Goal: Information Seeking & Learning: Learn about a topic

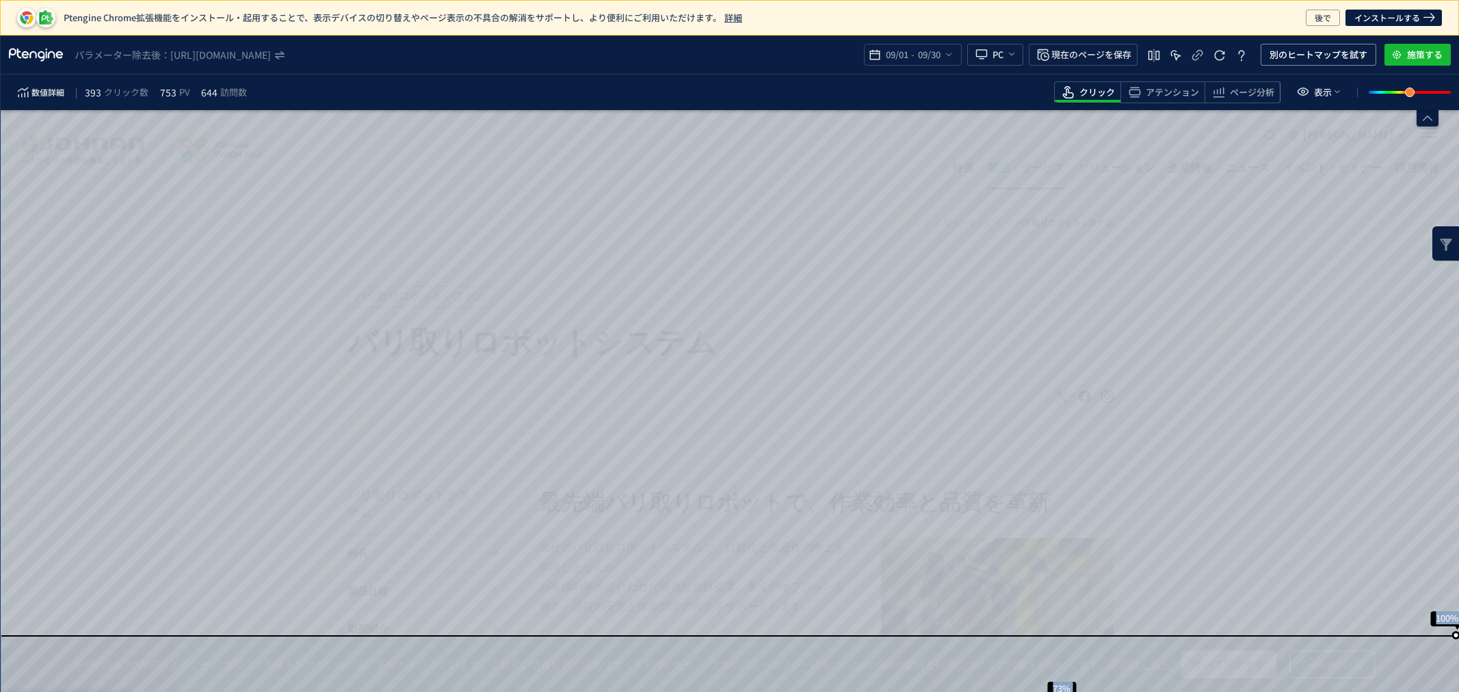
drag, startPoint x: 1457, startPoint y: 175, endPoint x: 1458, endPoint y: 183, distance: 7.6
click at [1458, 183] on div "パラメーター除去後： [URL][DOMAIN_NAME] 09/01 - 09/30 PC 現在のページを保存 別のヒートマップを試す 施策する 数値詳細 …" at bounding box center [730, 364] width 1458 height 657
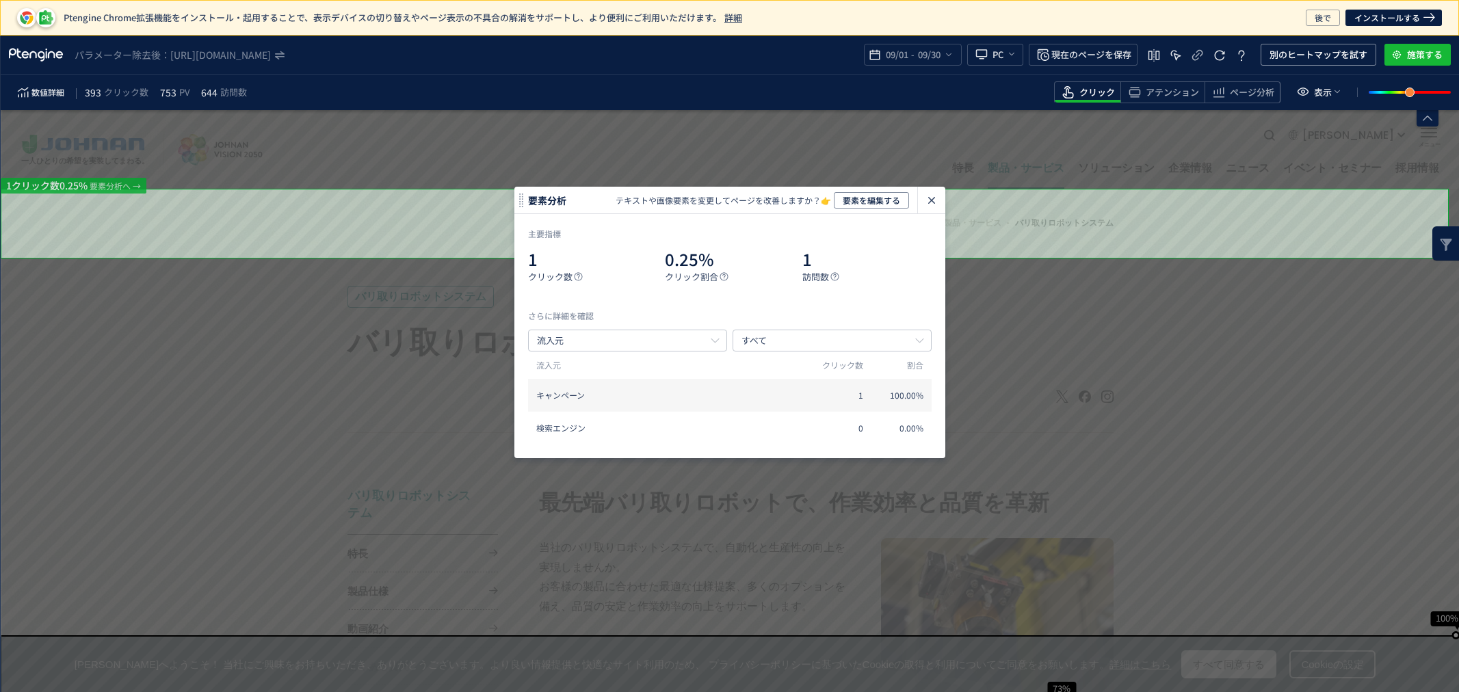
click at [938, 196] on icon "heatmap-click-data-modal" at bounding box center [931, 200] width 16 height 16
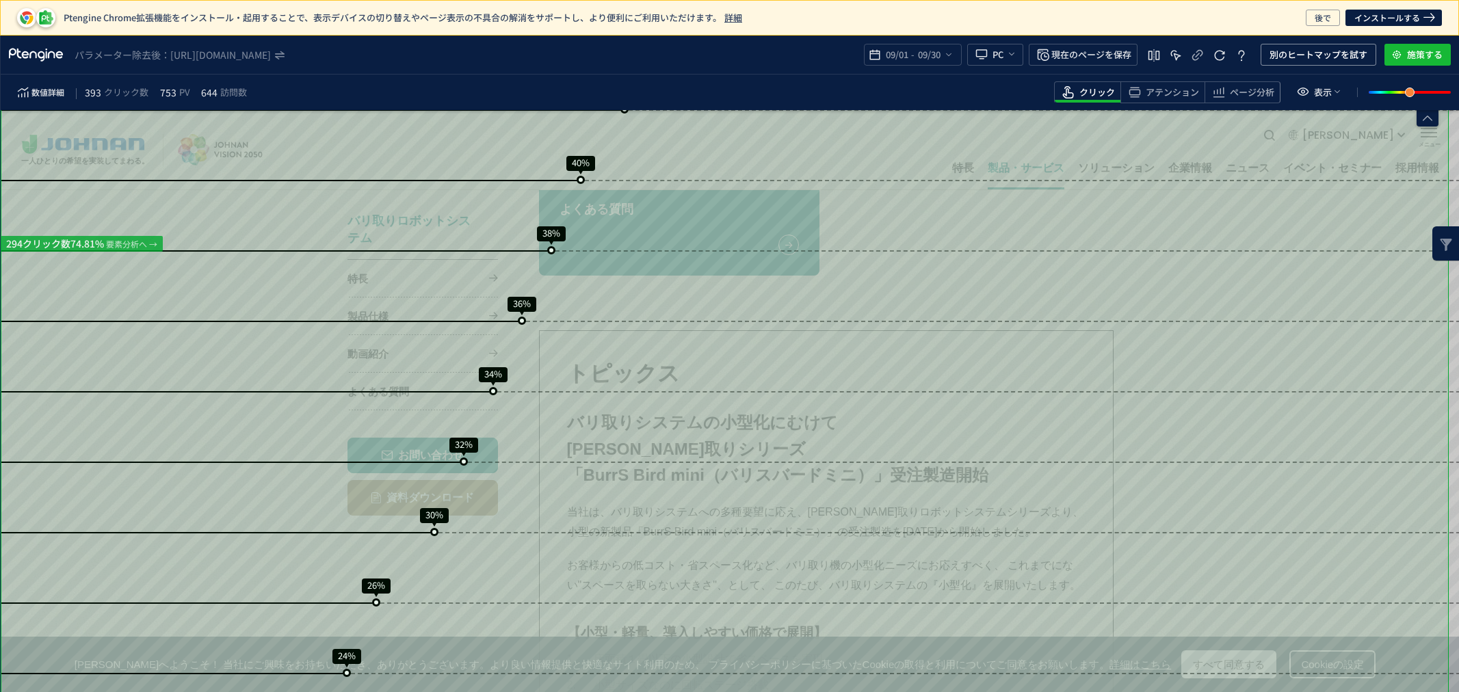
scroll to position [1019, 0]
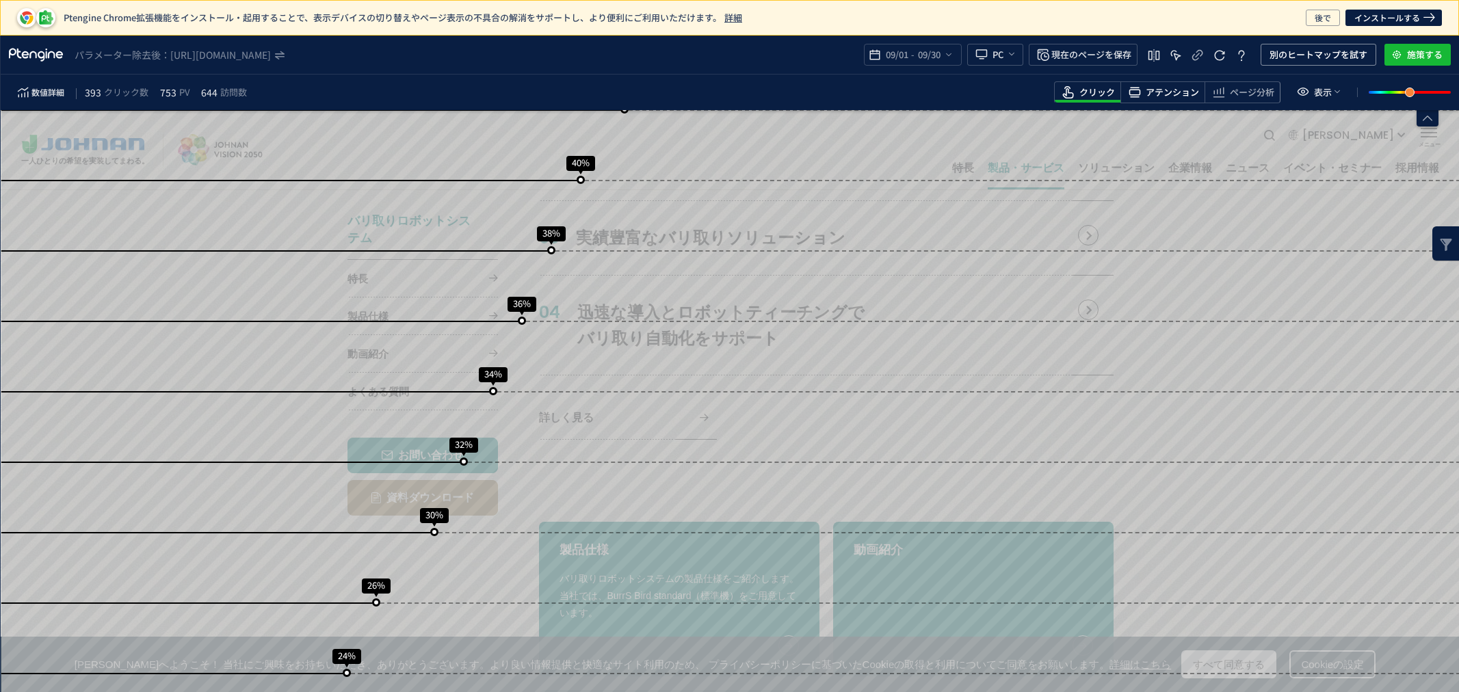
click at [1174, 92] on span "アテンション" at bounding box center [1172, 92] width 53 height 13
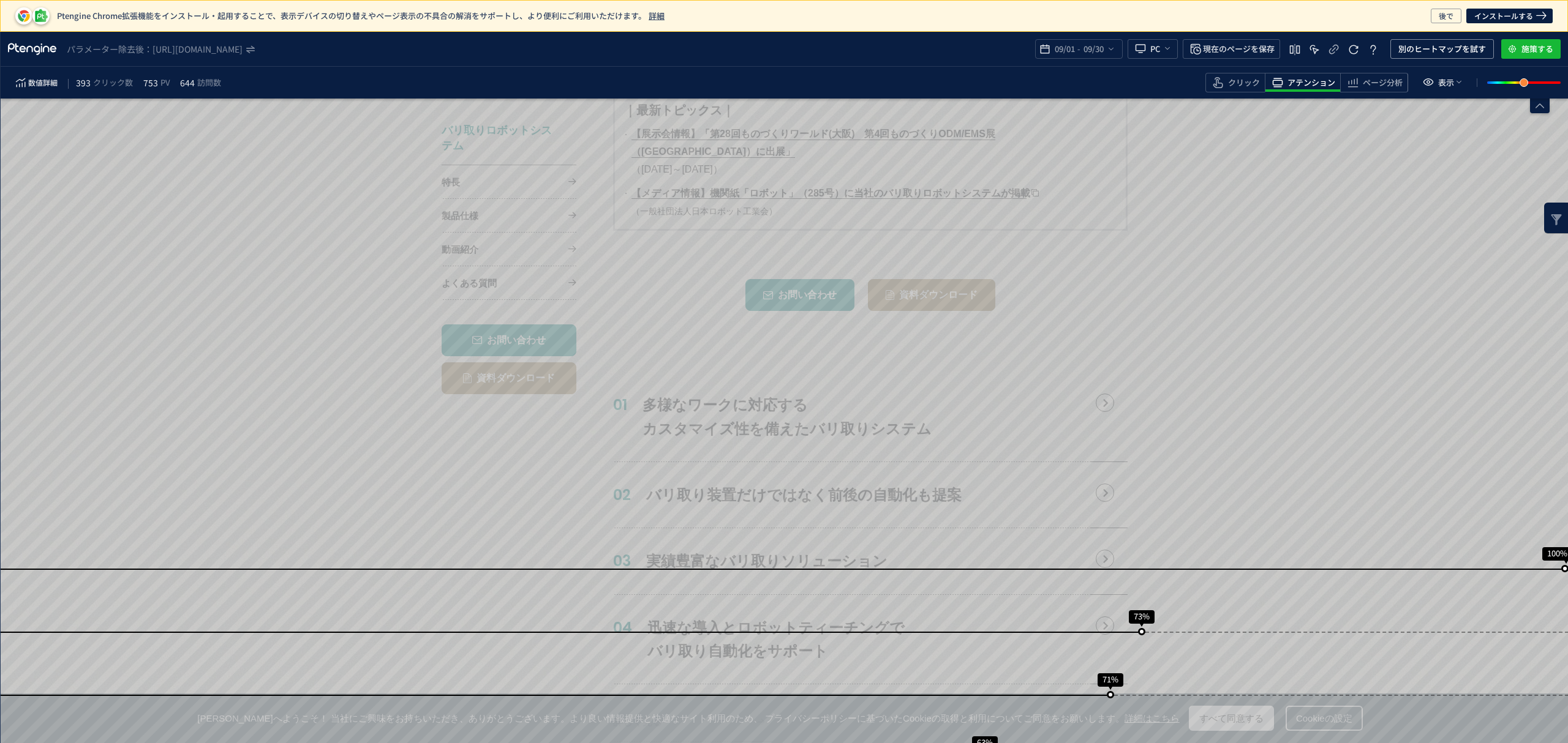
scroll to position [564, 0]
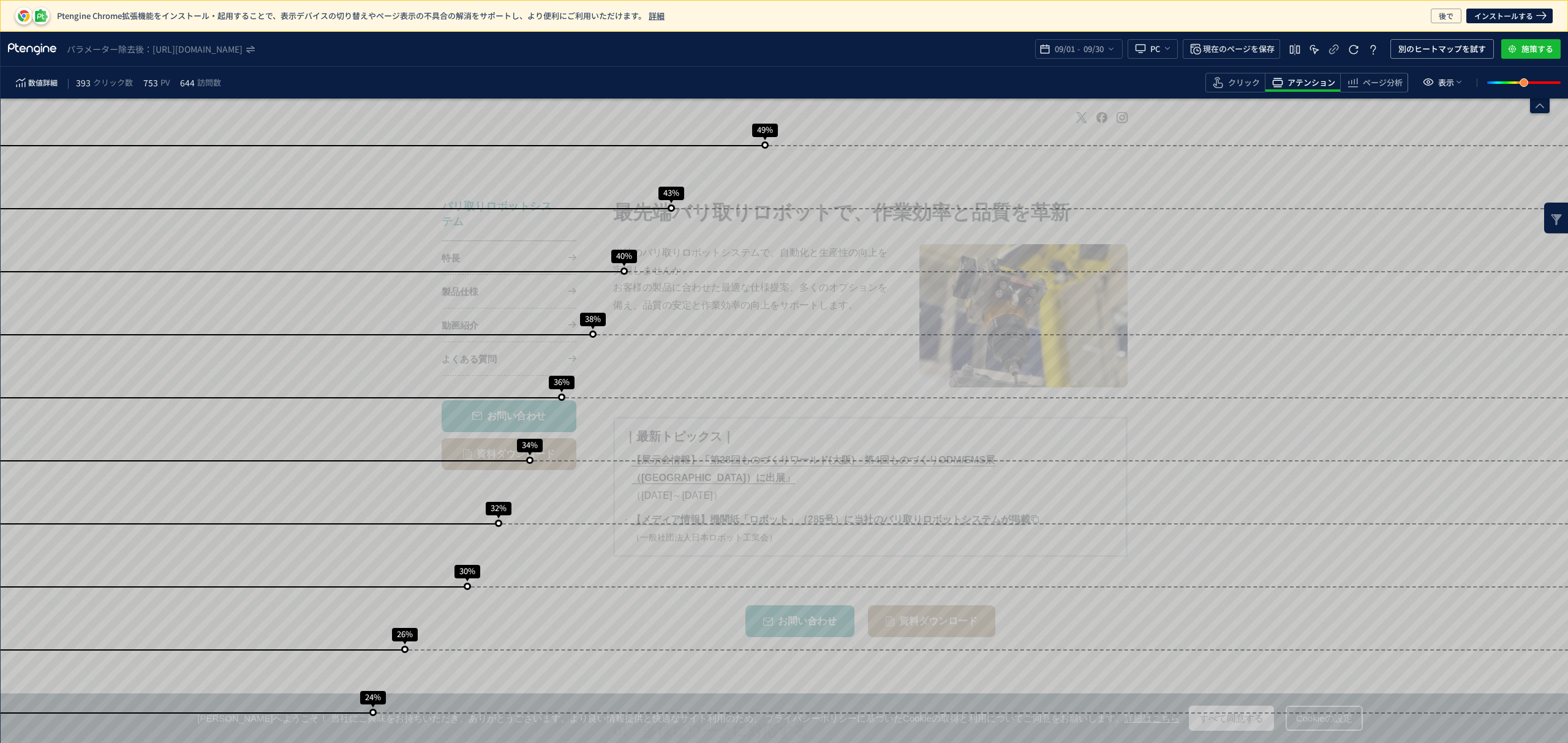
scroll to position [802, 0]
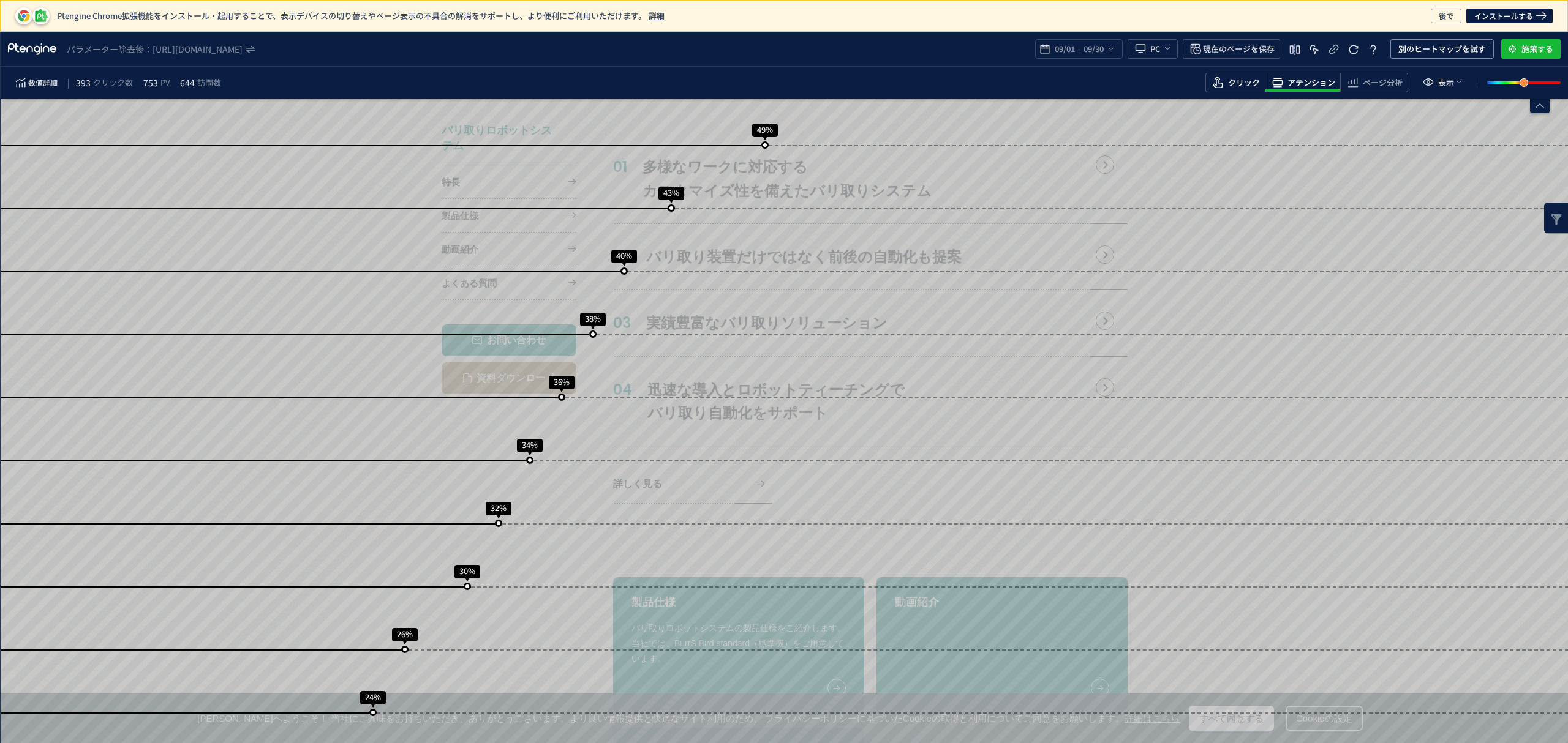
click at [1260, 84] on div "クリック" at bounding box center [1235, 82] width 59 height 20
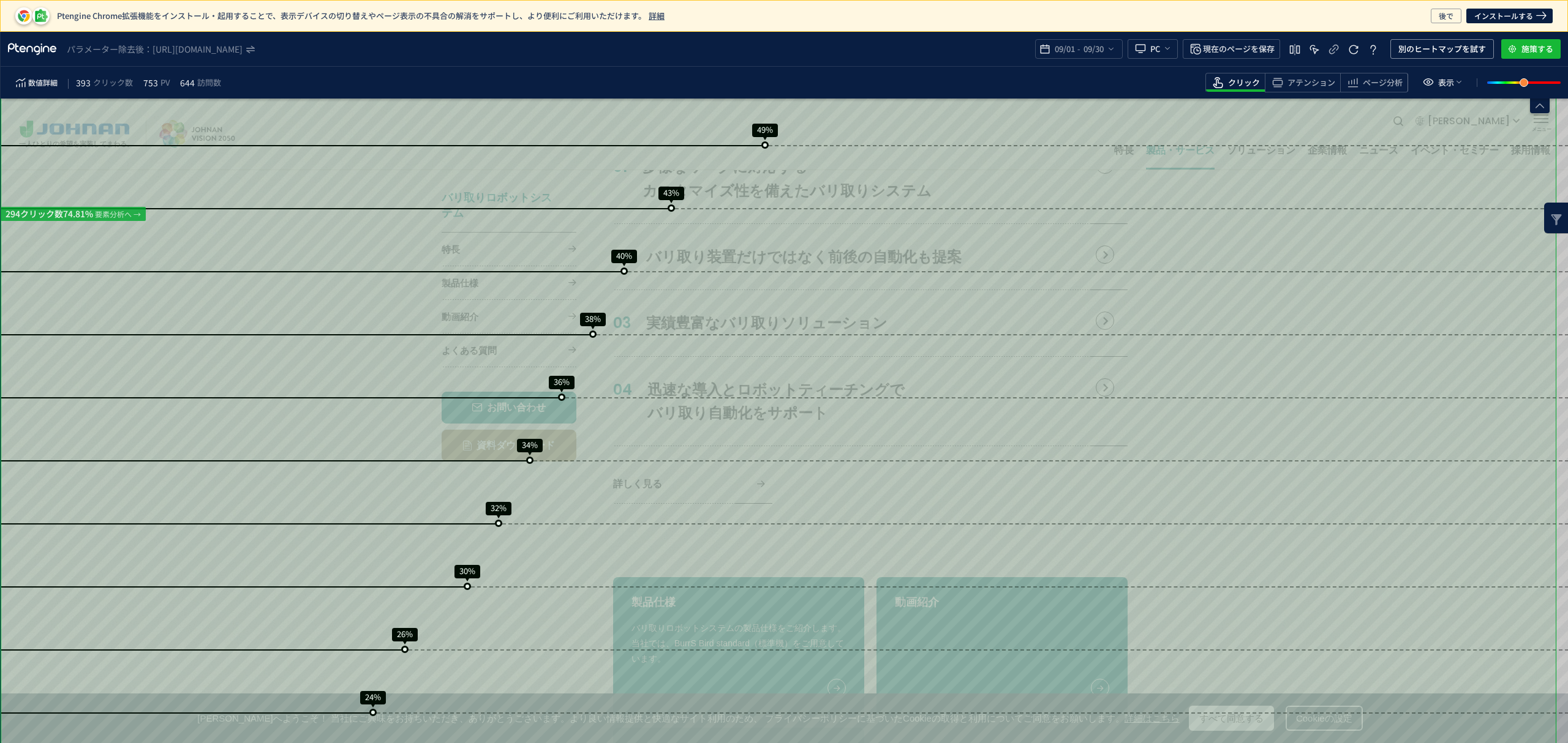
drag, startPoint x: 1555, startPoint y: 354, endPoint x: 1555, endPoint y: 382, distance: 28.0
click at [1306, 380] on div "スクロール到達率 100% スクロール到達率 73% スクロール到達率 71% スクロール到達率 63% スクロール到達率 57% スクロール到達率 54% …" at bounding box center [784, 699] width 1568 height 2805
click at [1306, 437] on div "スクロール到達率 100% スクロール到達率 73% スクロール到達率 71% スクロール到達率 63% スクロール到達率 57% スクロール到達率 54% …" at bounding box center [784, 699] width 1568 height 2805
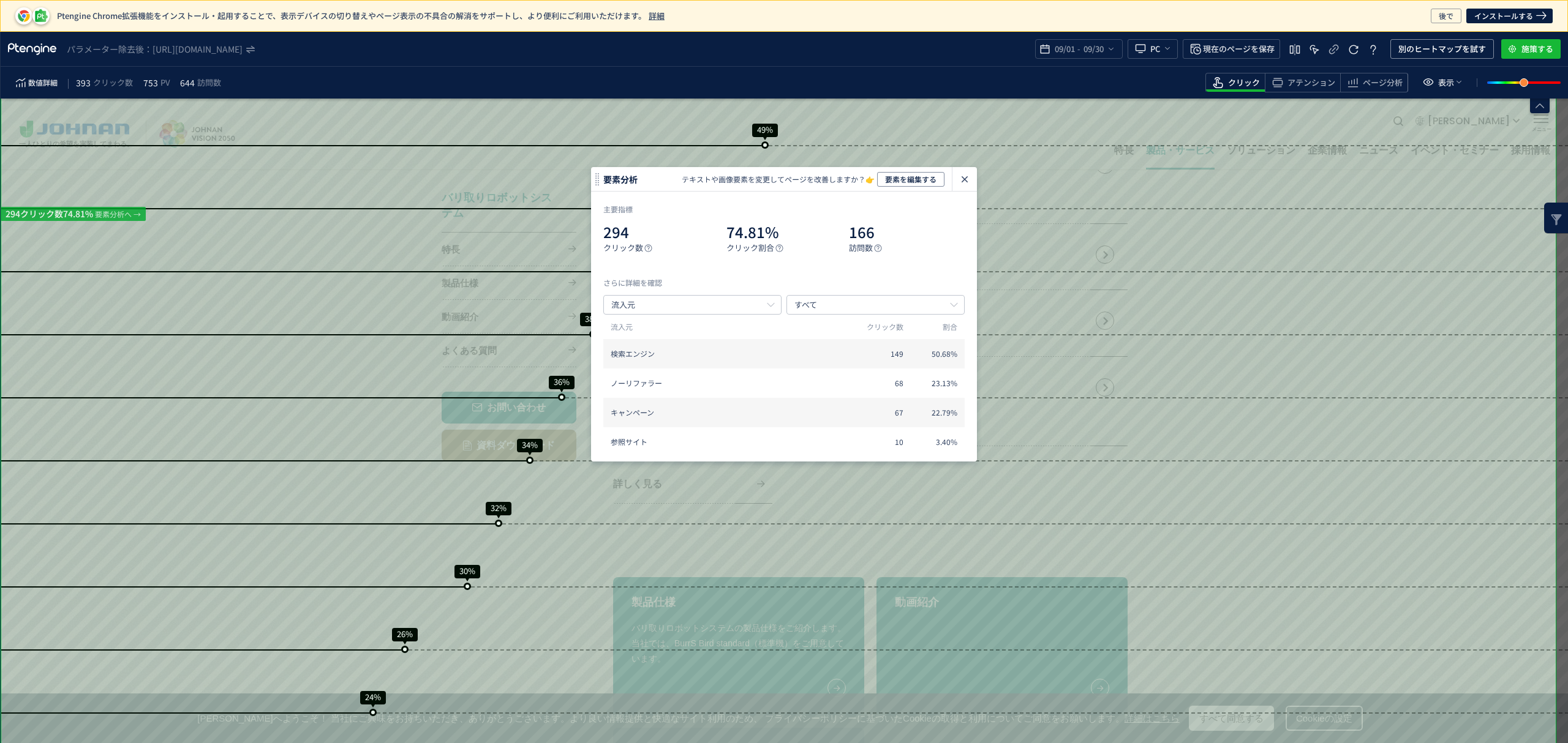
drag, startPoint x: 961, startPoint y: 176, endPoint x: 988, endPoint y: 194, distance: 32.4
click at [961, 177] on icon "heatmap-click-data-modal" at bounding box center [964, 179] width 14 height 14
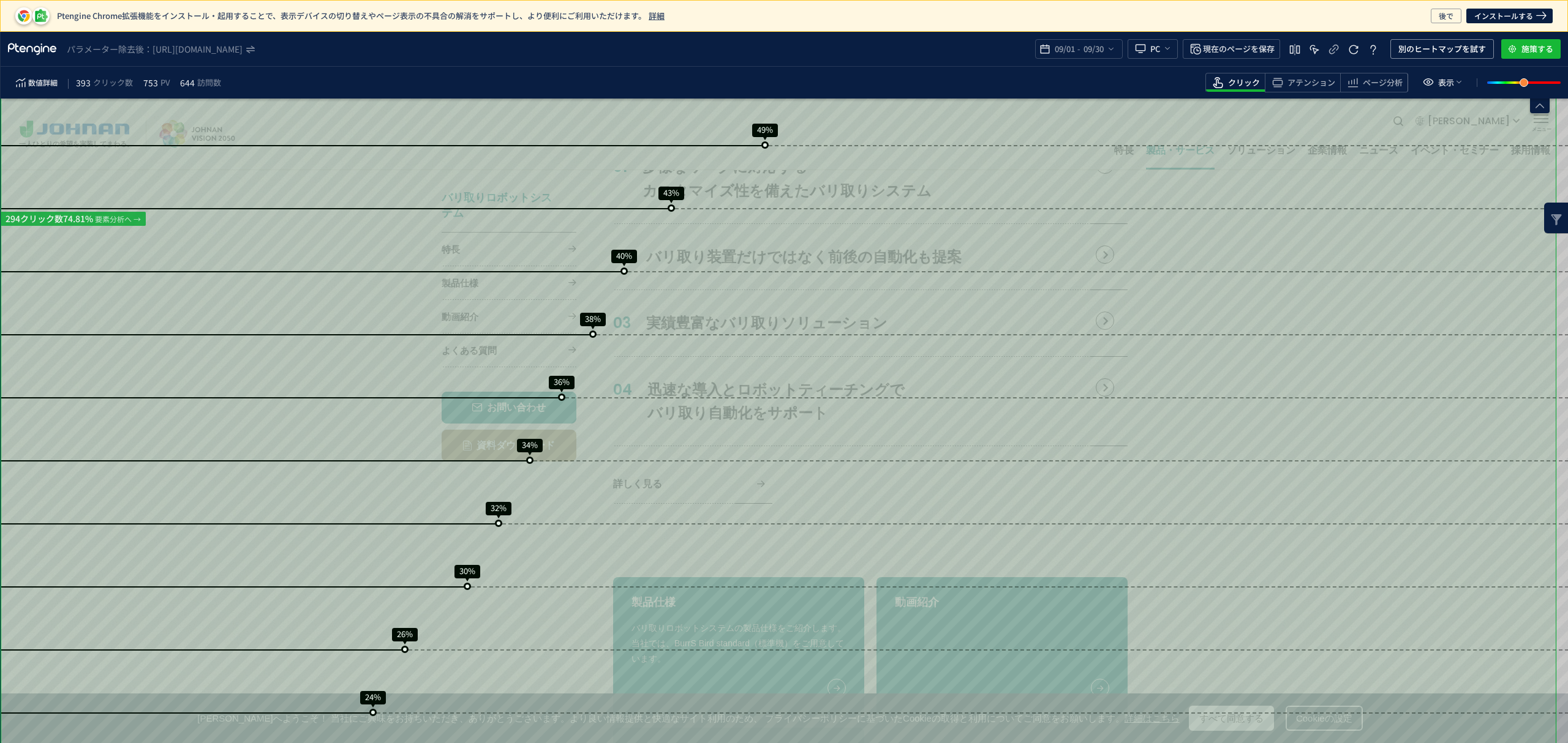
click at [1306, 557] on div "スクロール到達率 100% スクロール到達率 73% スクロール到達率 71% スクロール到達率 63% スクロール到達率 57% スクロール到達率 54% …" at bounding box center [784, 699] width 1568 height 2805
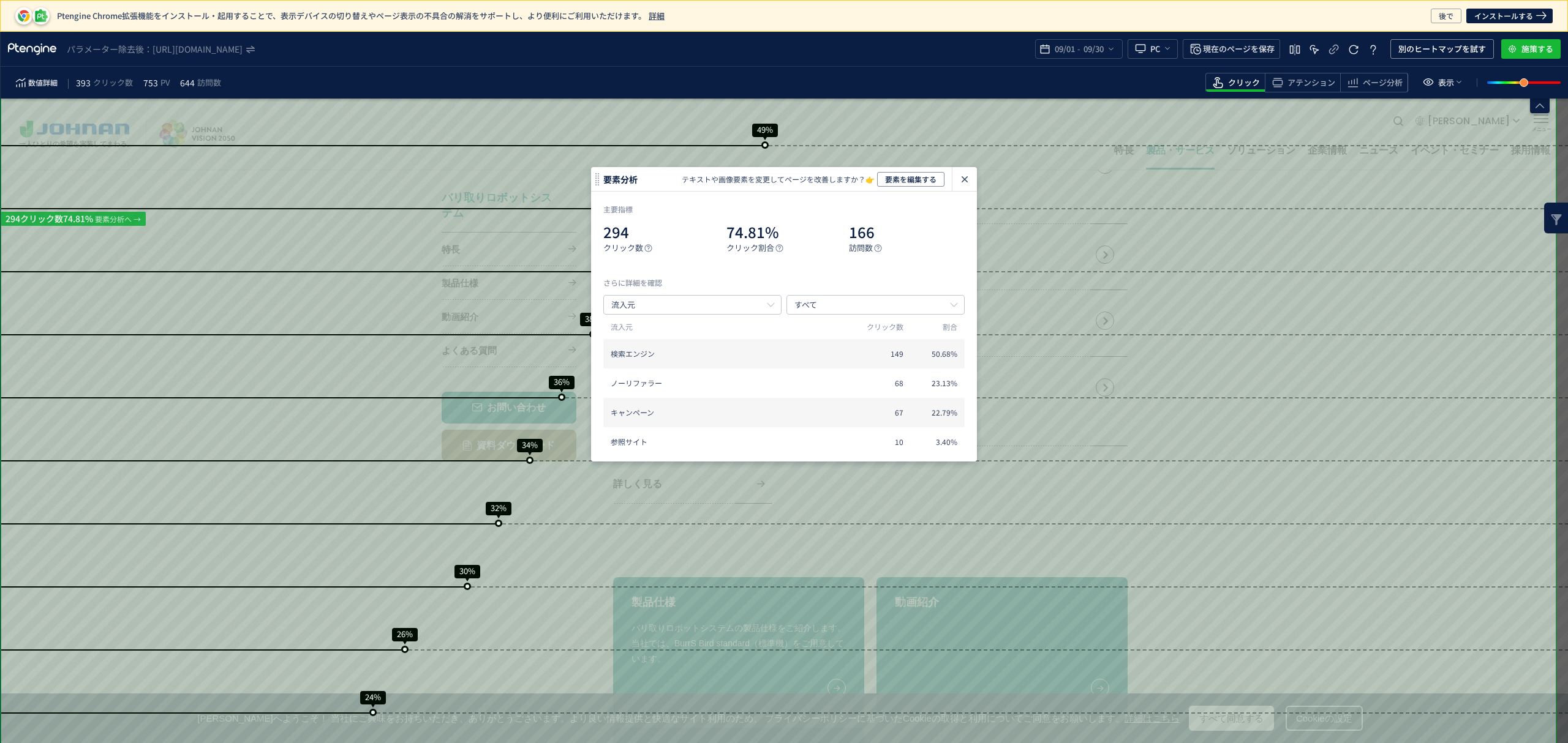
click at [1306, 556] on div "スクロール到達率 100% スクロール到達率 73% スクロール到達率 71% スクロール到達率 63% スクロール到達率 57% スクロール到達率 54% …" at bounding box center [784, 699] width 1568 height 2805
click at [960, 179] on icon "heatmap-click-data-modal" at bounding box center [964, 179] width 14 height 14
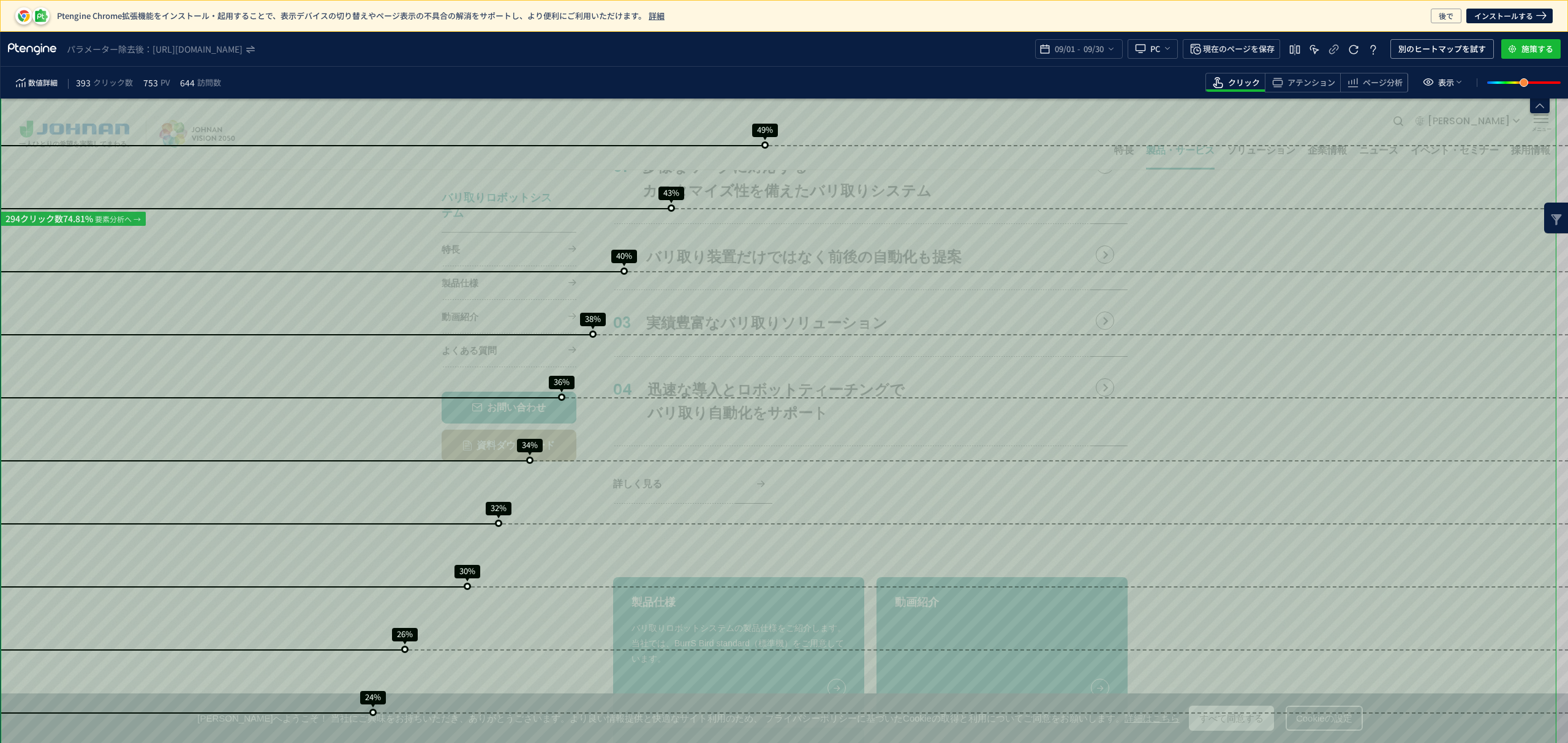
drag, startPoint x: 1561, startPoint y: 347, endPoint x: 1510, endPoint y: 419, distance: 88.2
click at [1306, 397] on div "スクロール到達率 100% スクロール到達率 73% スクロール到達率 71% スクロール到達率 63% スクロール到達率 57% スクロール到達率 54% …" at bounding box center [784, 699] width 1568 height 2805
click at [1233, 461] on div "スクロール到達率 100% スクロール到達率 73% スクロール到達率 71% スクロール到達率 63% スクロール到達率 57% スクロール到達率 54% …" at bounding box center [784, 699] width 1568 height 2805
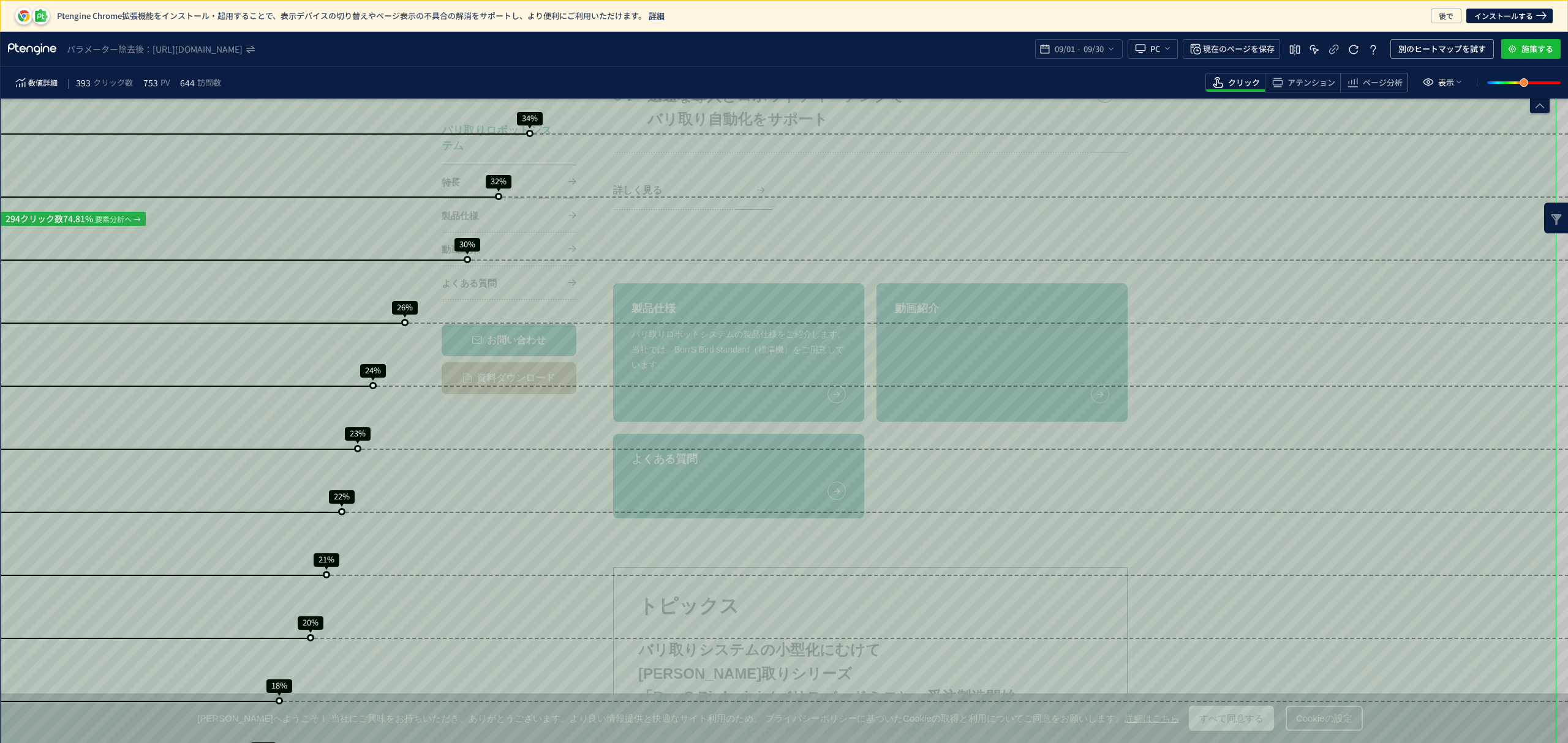
scroll to position [1129, 0]
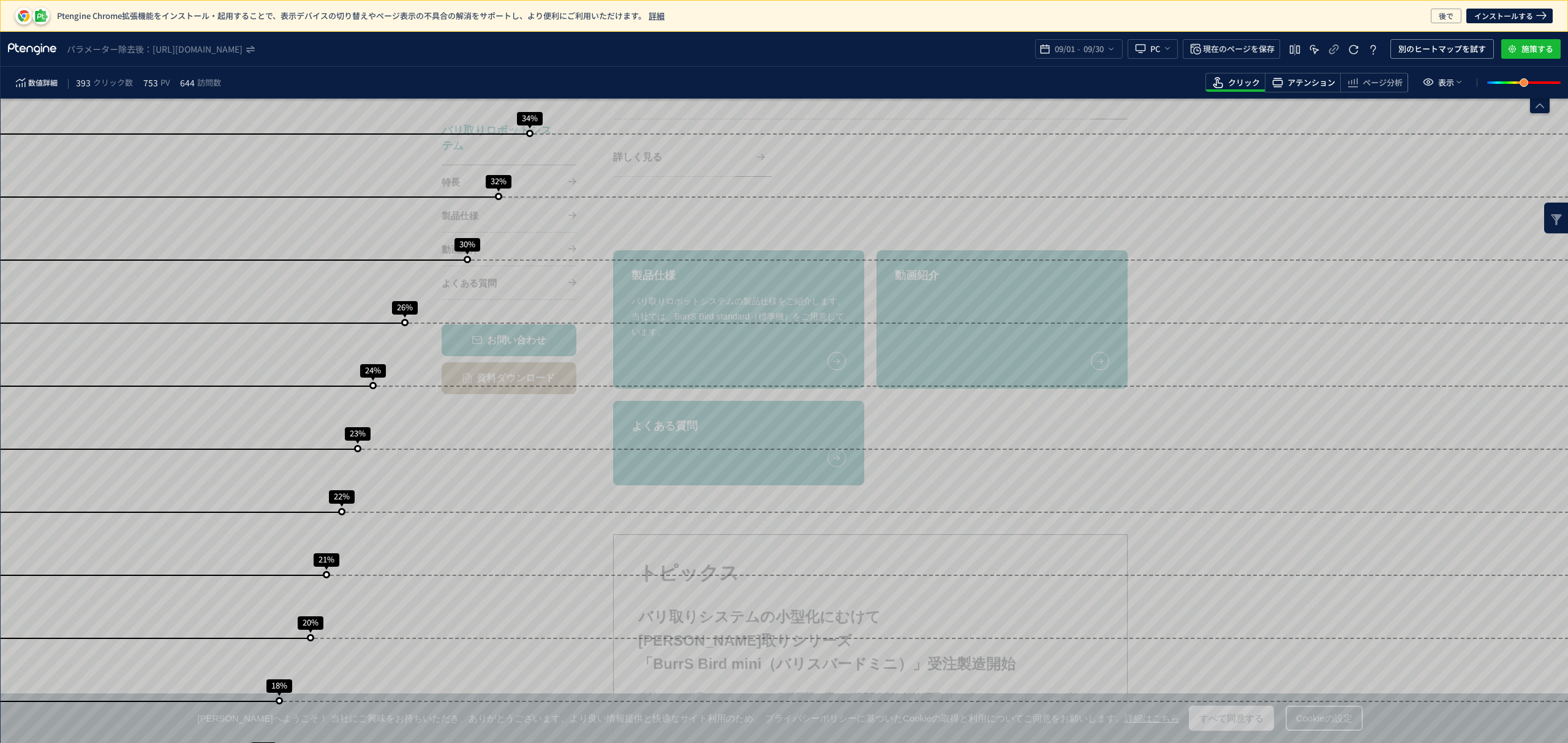
click at [1306, 92] on div "アテンション" at bounding box center [1302, 82] width 75 height 20
click at [1306, 86] on span "ページ分析" at bounding box center [1383, 82] width 39 height 12
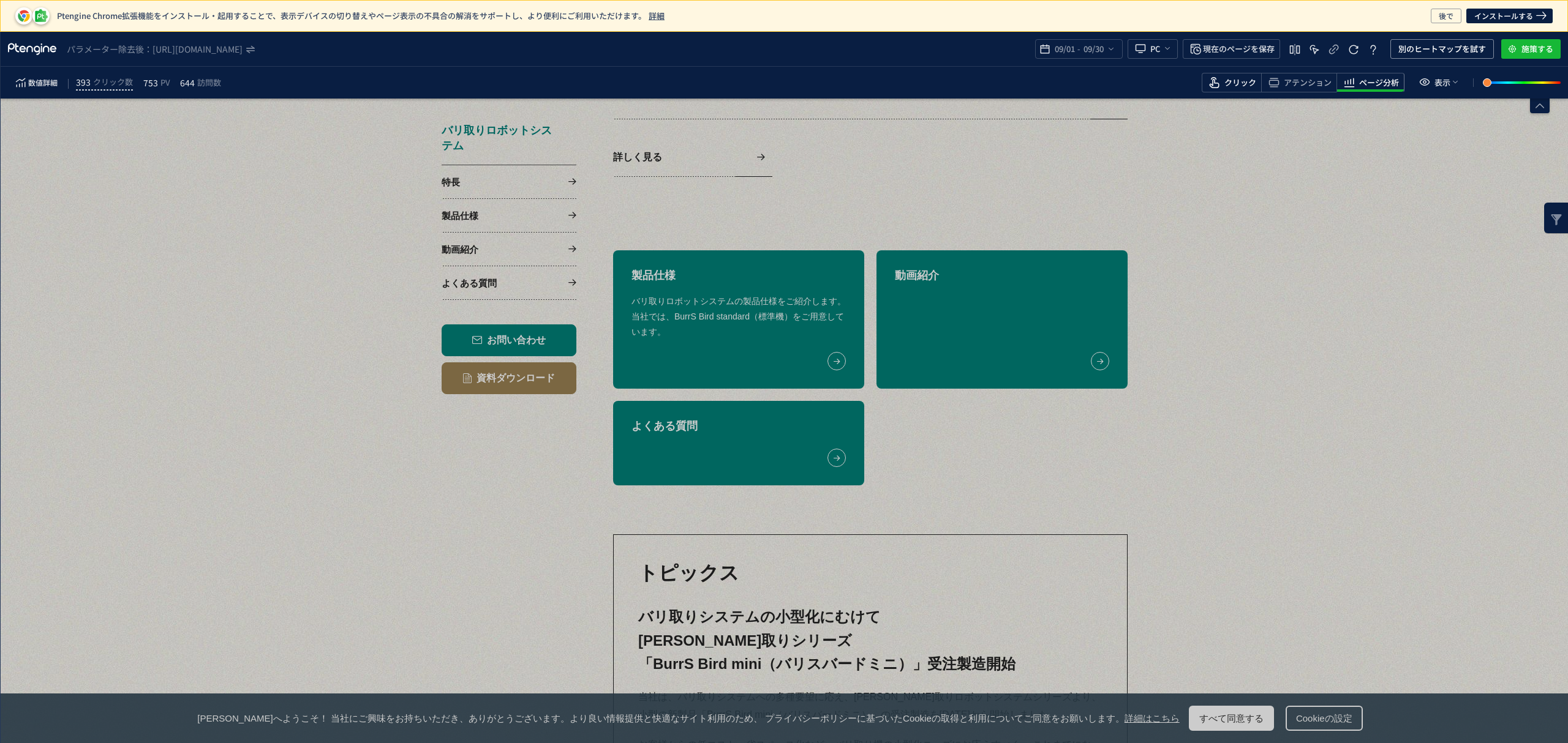
click at [1243, 83] on span "クリック" at bounding box center [1240, 82] width 32 height 12
